Goal: Find specific page/section: Find specific page/section

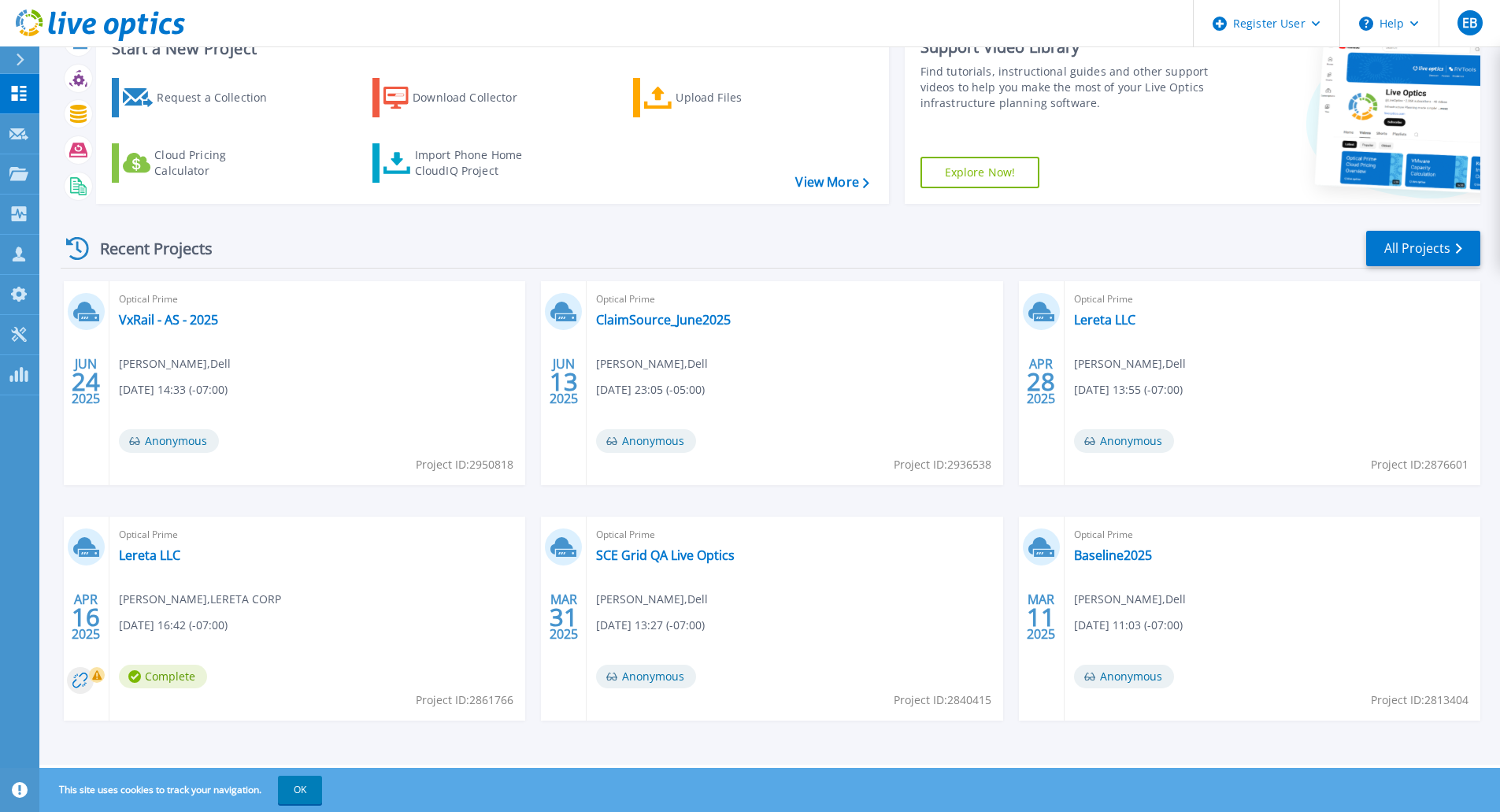
scroll to position [60, 0]
click at [1384, 255] on link "All Projects" at bounding box center [1423, 249] width 114 height 35
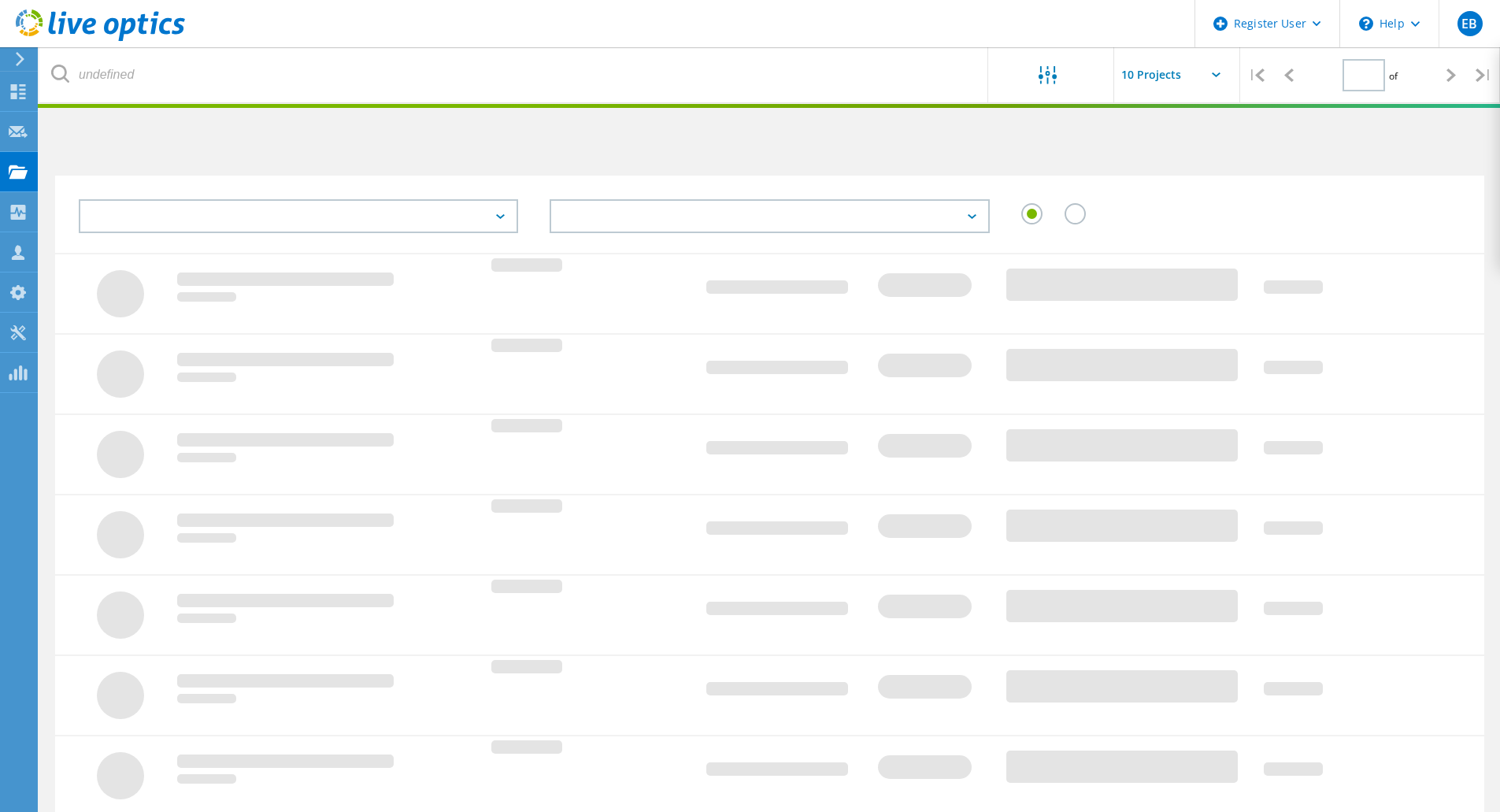
type input "1"
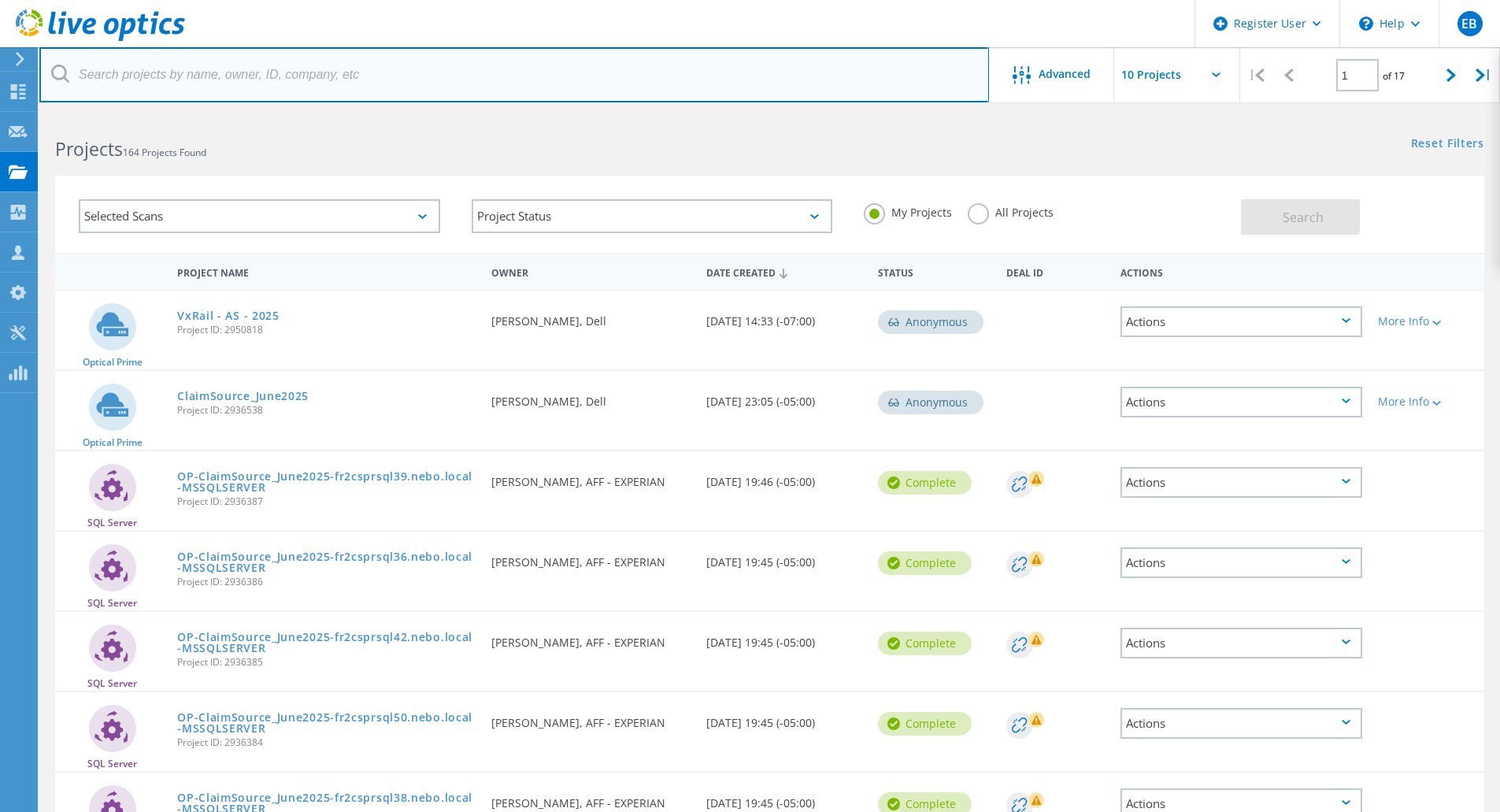
click at [185, 80] on input "text" at bounding box center [514, 75] width 950 height 55
type input "banner"
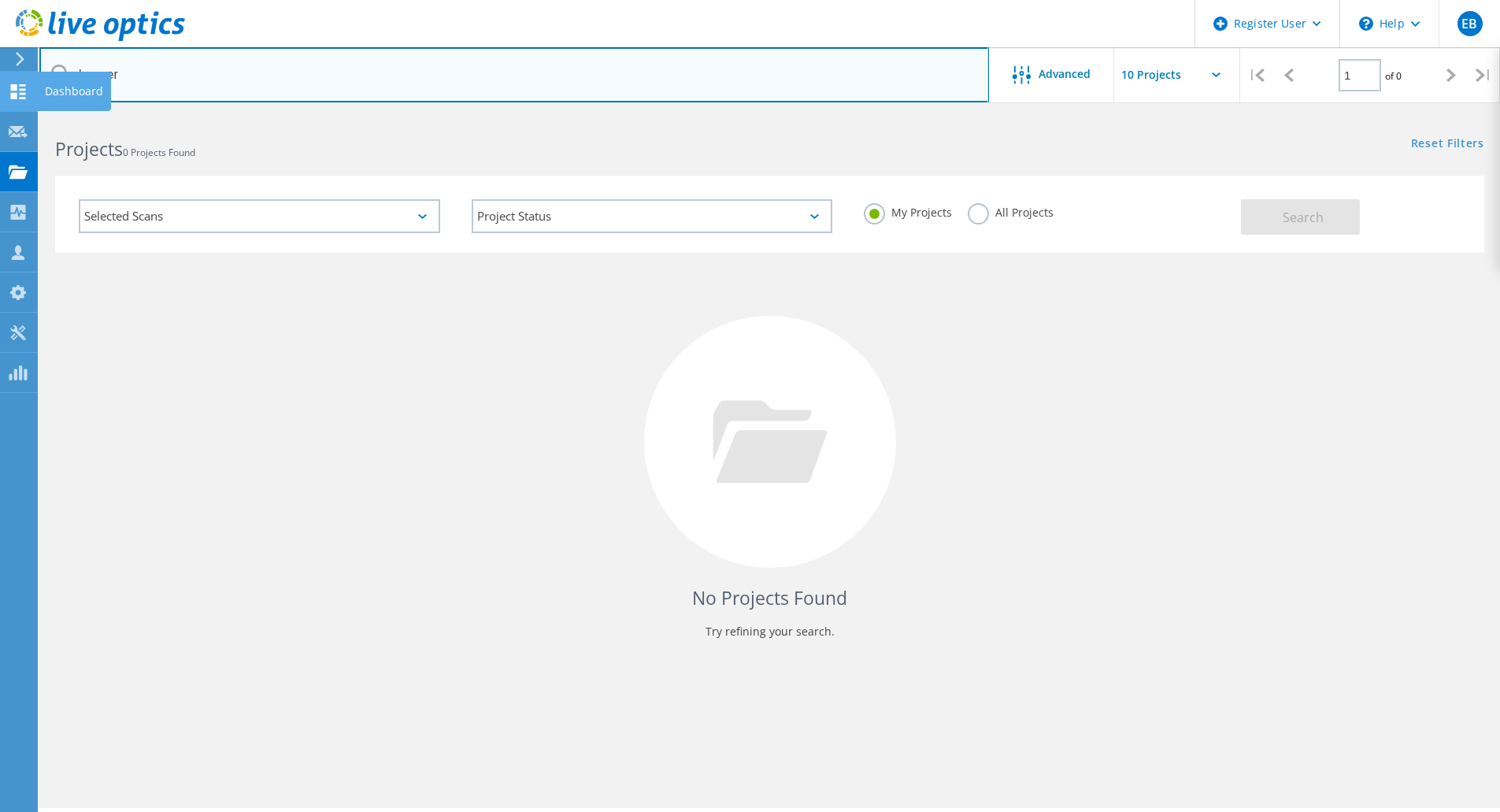
drag, startPoint x: 159, startPoint y: 81, endPoint x: 0, endPoint y: 89, distance: 159.2
click at [0, 114] on div "Register User \n Help Explore Helpful Articles Contact Support EB Dell User [PE…" at bounding box center [750, 484] width 1500 height 741
drag, startPoint x: 158, startPoint y: 74, endPoint x: 52, endPoint y: 52, distance: 108.3
click at [52, 52] on input "banner" at bounding box center [514, 75] width 950 height 55
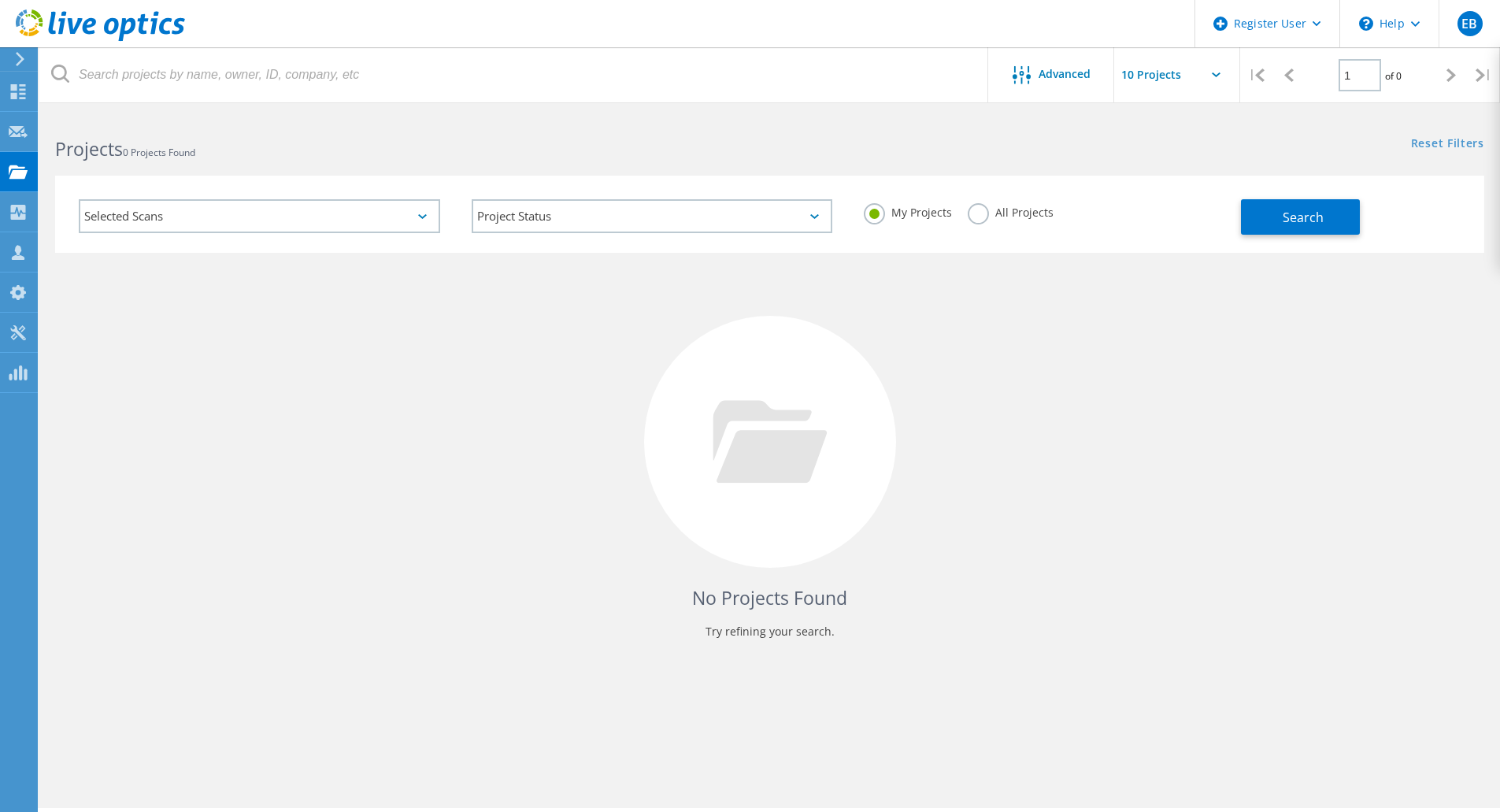
click at [1340, 235] on div "Selected Scans Project Status In Progress Complete Published Anonymous Archived…" at bounding box center [769, 214] width 1429 height 77
click at [1329, 229] on button "Search" at bounding box center [1300, 217] width 119 height 35
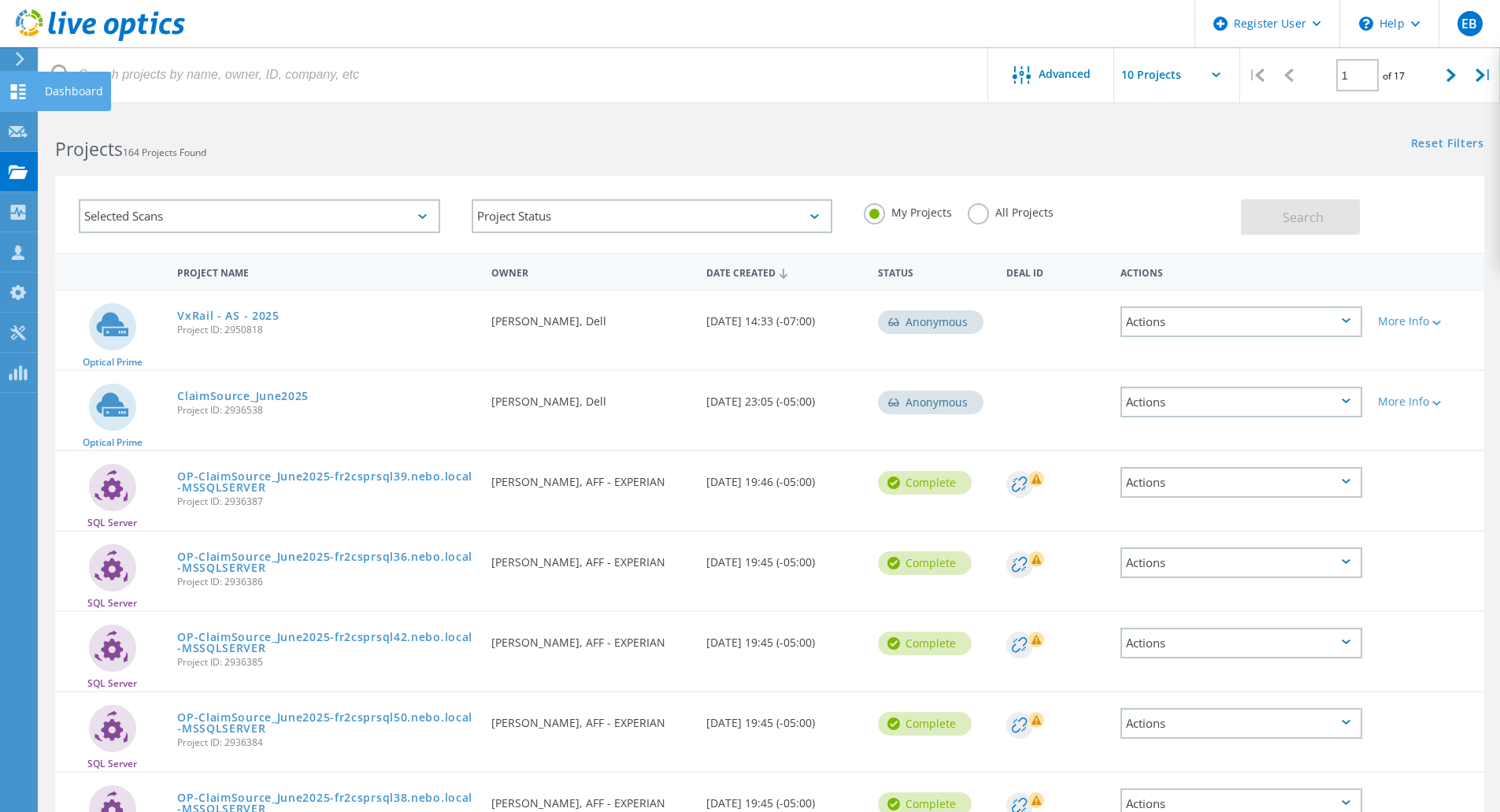
click at [22, 98] on use at bounding box center [19, 92] width 15 height 15
